Goal: Information Seeking & Learning: Learn about a topic

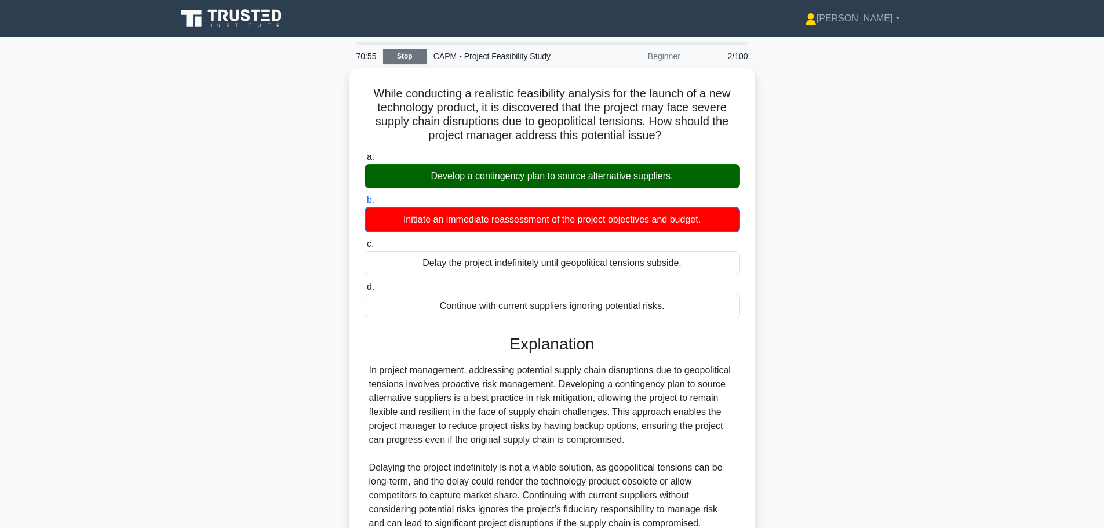
click at [404, 60] on link "Stop" at bounding box center [404, 56] width 43 height 14
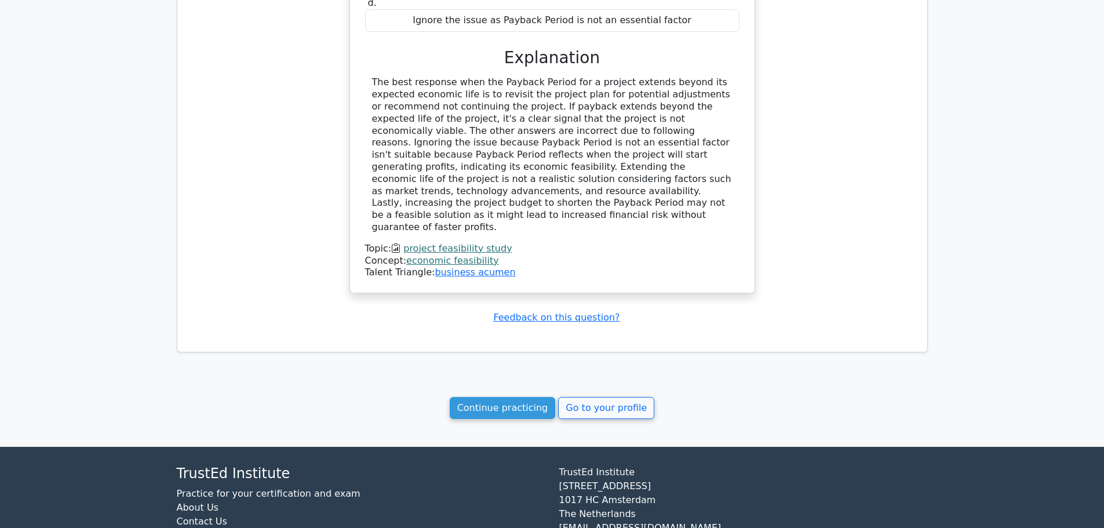
scroll to position [866, 0]
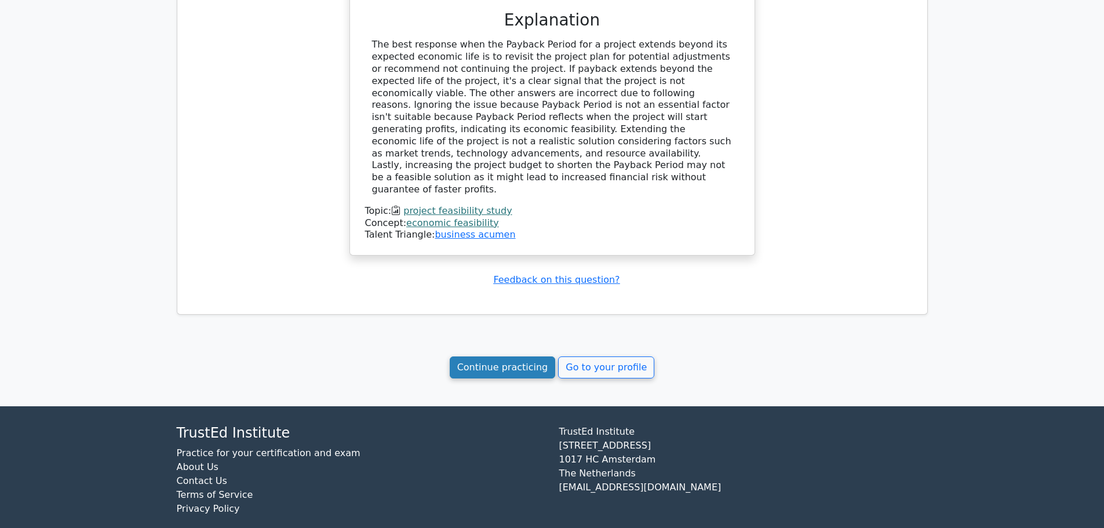
click at [504, 360] on link "Continue practicing" at bounding box center [503, 367] width 106 height 22
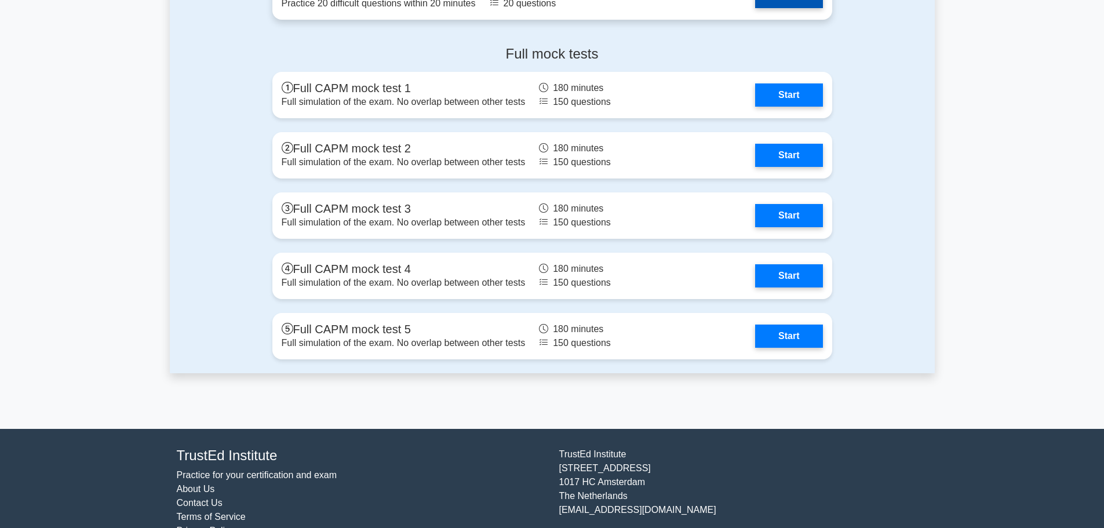
scroll to position [3229, 0]
